Goal: Find contact information: Find contact information

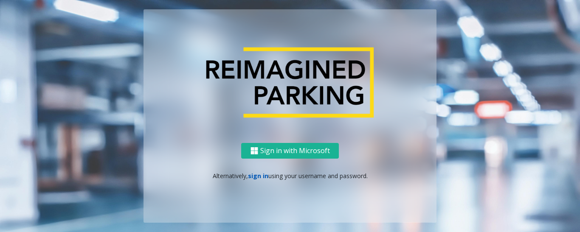
click at [255, 176] on link "sign in" at bounding box center [258, 176] width 20 height 8
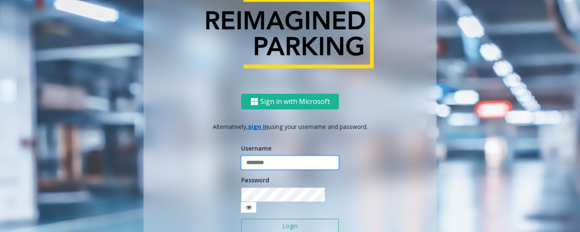
type input "*****"
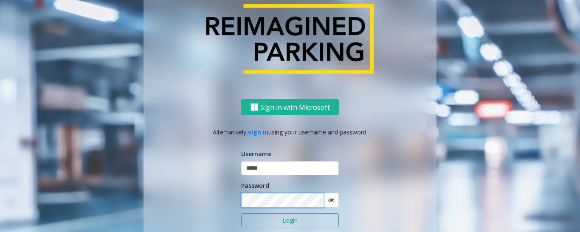
click at [241, 213] on button "Login" at bounding box center [290, 220] width 98 height 14
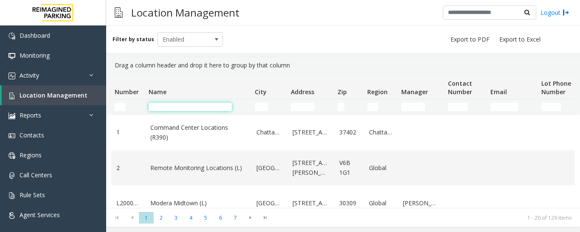
click at [168, 106] on input "Name Filter" at bounding box center [189, 107] width 83 height 8
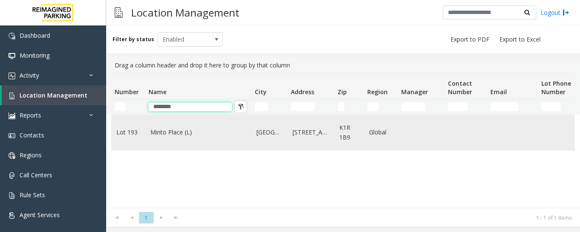
type input "********"
click at [203, 128] on link "Minto Place (L)" at bounding box center [198, 132] width 96 height 9
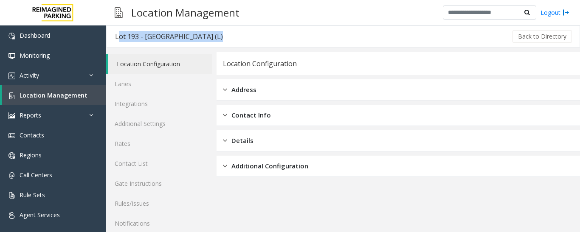
drag, startPoint x: 204, startPoint y: 37, endPoint x: 116, endPoint y: 39, distance: 88.3
click at [116, 39] on div "Lot 193 - [GEOGRAPHIC_DATA] (L) Back to Directory" at bounding box center [342, 36] width 473 height 22
copy div "Lot 193 - [GEOGRAPHIC_DATA] (L)"
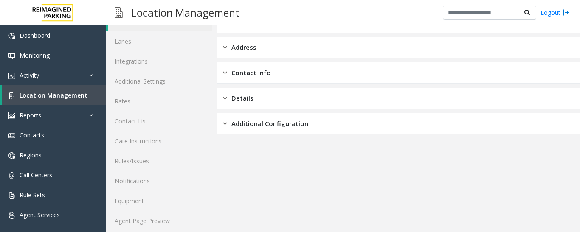
scroll to position [48, 0]
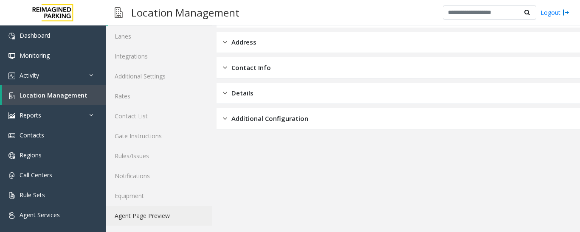
click at [165, 217] on link "Agent Page Preview" at bounding box center [159, 216] width 106 height 20
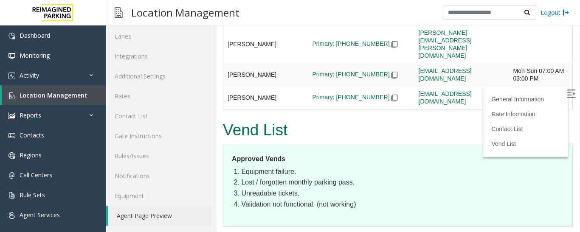
scroll to position [317, 0]
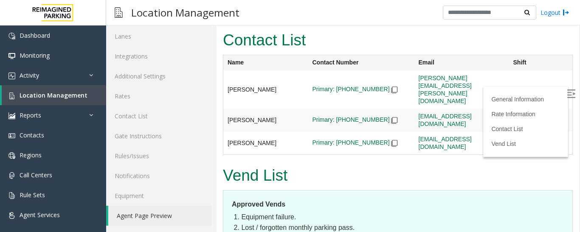
click at [566, 96] on img at bounding box center [570, 94] width 8 height 8
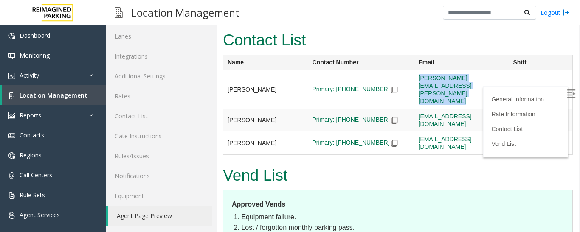
drag, startPoint x: 506, startPoint y: 78, endPoint x: 399, endPoint y: 80, distance: 106.9
click at [399, 80] on tr "[PERSON_NAME] Primary: [PHONE_NUMBER] [PERSON_NAME][EMAIL_ADDRESS][PERSON_NAME]…" at bounding box center [397, 89] width 349 height 38
copy tr "[PERSON_NAME][EMAIL_ADDRESS][PERSON_NAME][DOMAIN_NAME]"
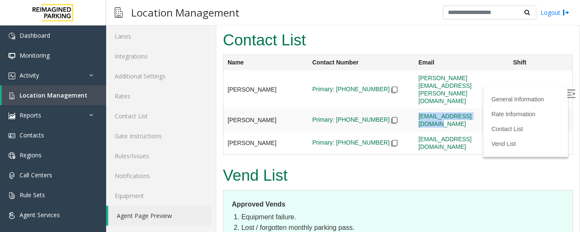
drag, startPoint x: 477, startPoint y: 95, endPoint x: 398, endPoint y: 100, distance: 79.9
click at [414, 100] on td "[EMAIL_ADDRESS][DOMAIN_NAME]" at bounding box center [461, 89] width 95 height 38
copy link "[EMAIL_ADDRESS][DOMAIN_NAME]"
click at [471, 109] on td "[EMAIL_ADDRESS][DOMAIN_NAME]" at bounding box center [461, 89] width 95 height 38
drag, startPoint x: 479, startPoint y: 97, endPoint x: 400, endPoint y: 100, distance: 79.8
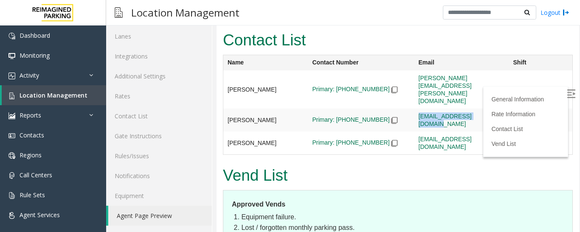
click at [414, 100] on td "[EMAIL_ADDRESS][DOMAIN_NAME]" at bounding box center [461, 89] width 95 height 38
copy link "[EMAIL_ADDRESS][DOMAIN_NAME]"
